Goal: Check status: Check status

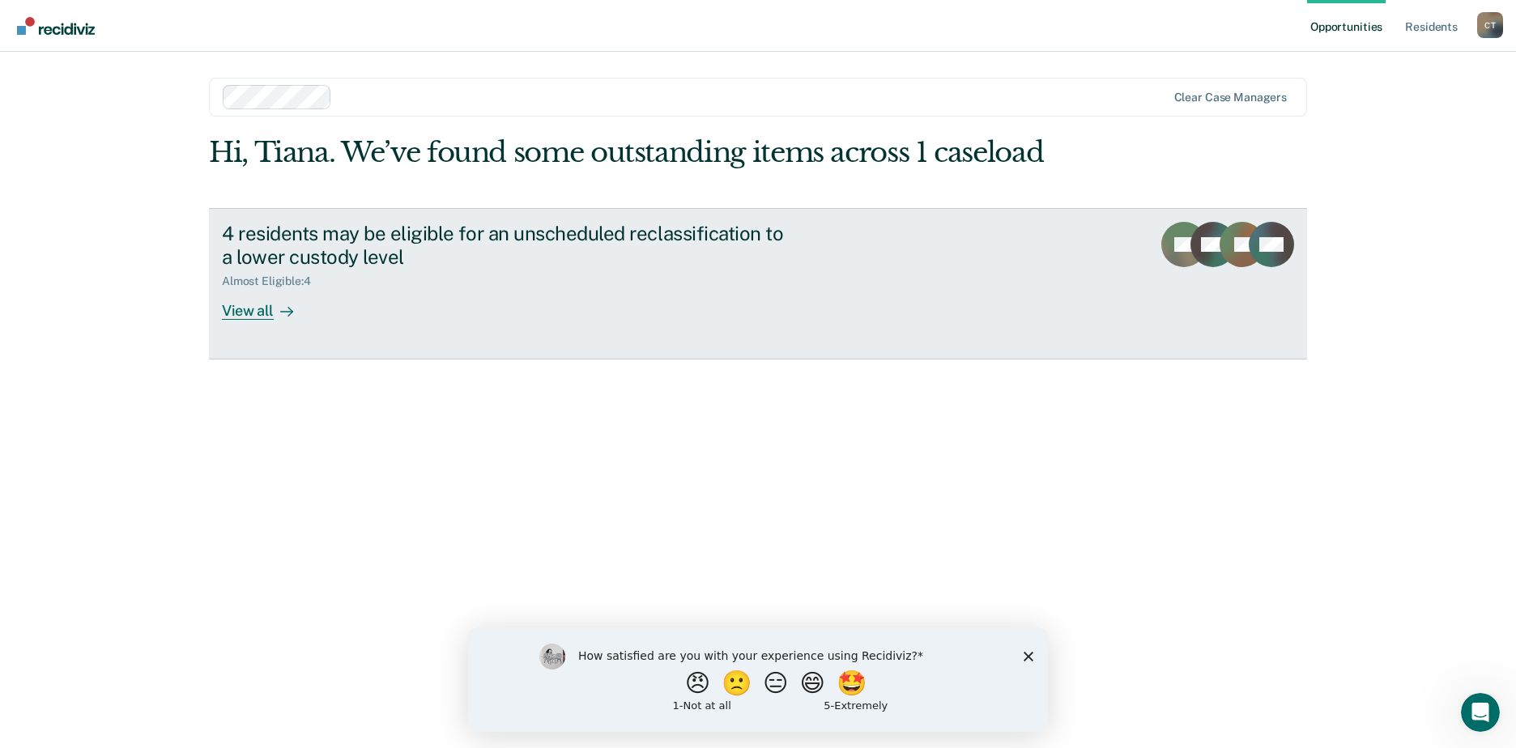
click at [267, 314] on div "View all" at bounding box center [267, 304] width 91 height 32
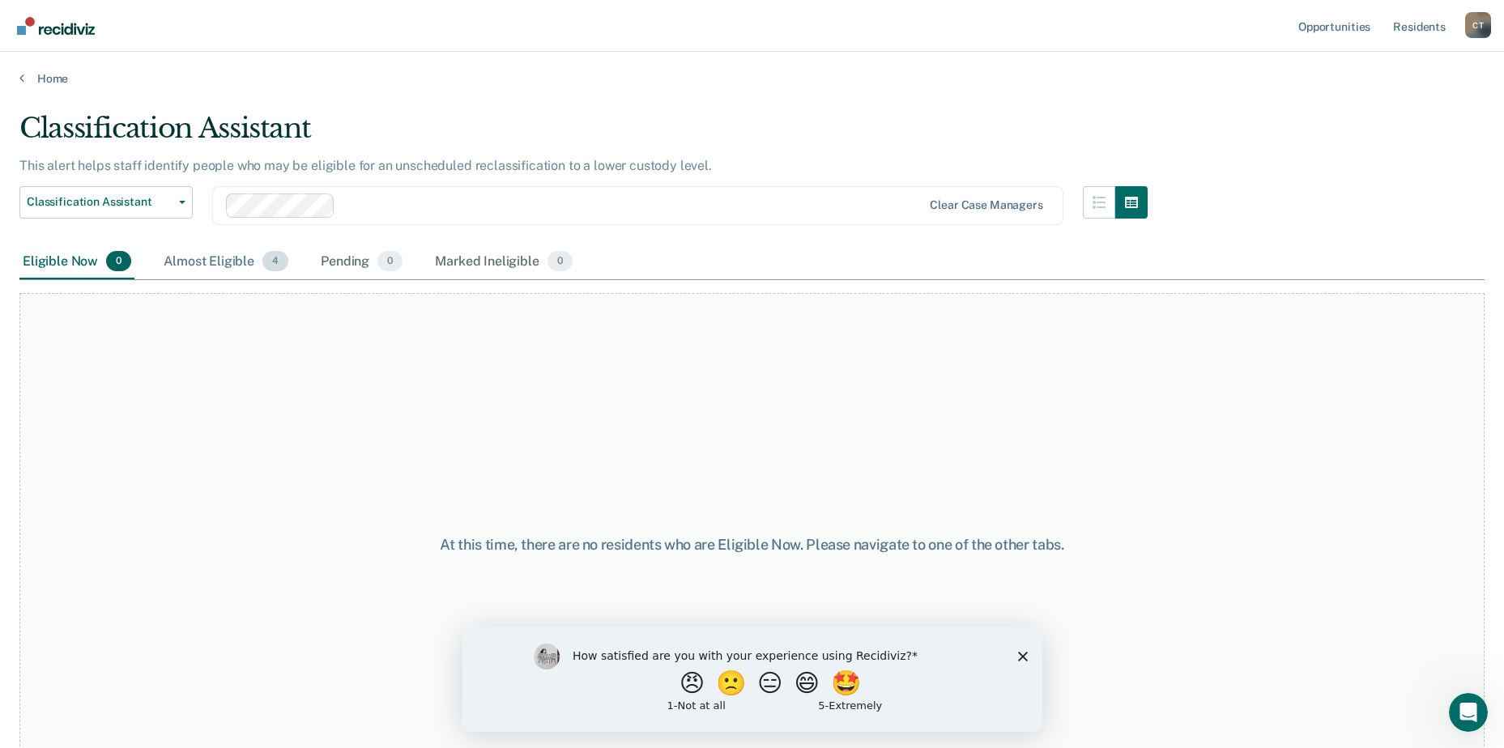
click at [198, 273] on div "Almost Eligible 4" at bounding box center [225, 263] width 131 height 36
